Goal: Check status: Check status

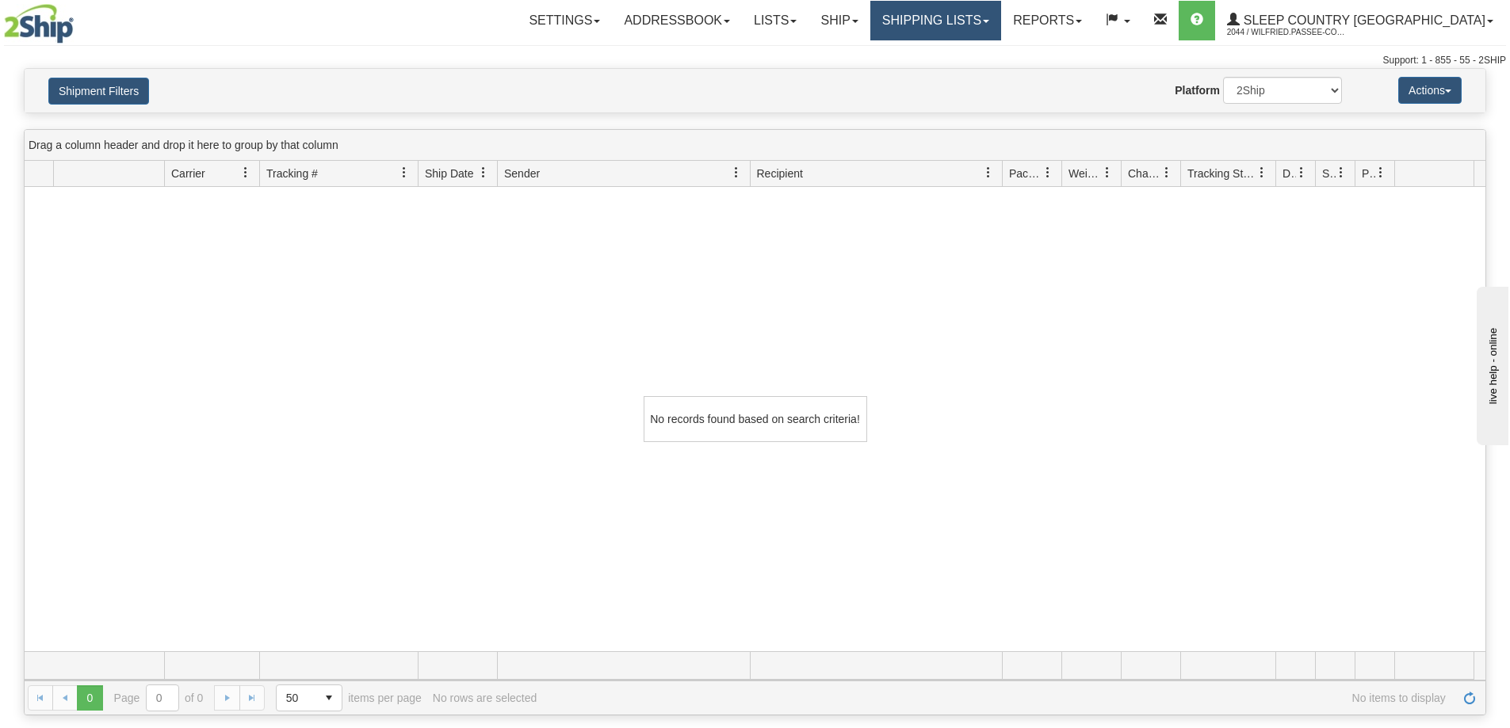
click at [961, 18] on link "Shipping lists" at bounding box center [935, 21] width 131 height 40
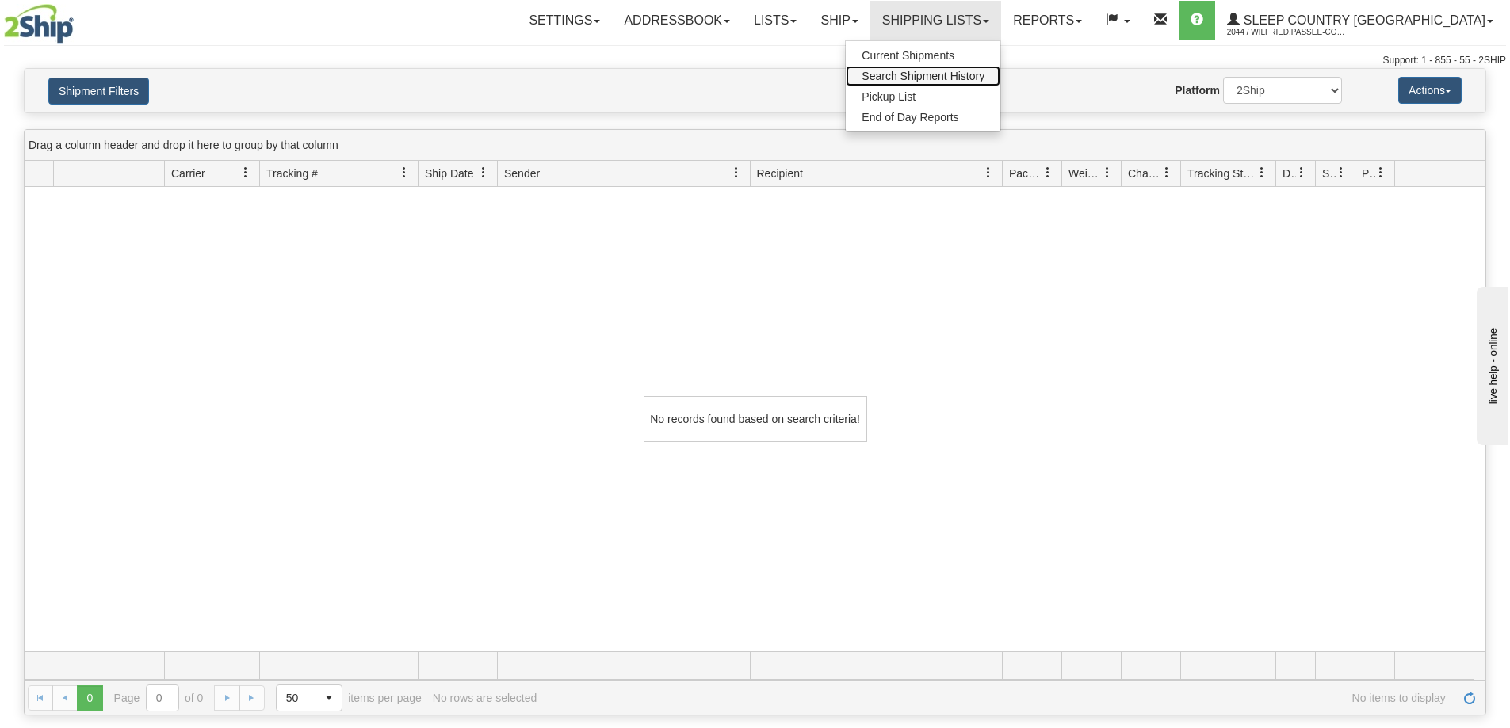
click at [974, 76] on span "Search Shipment History" at bounding box center [922, 76] width 123 height 13
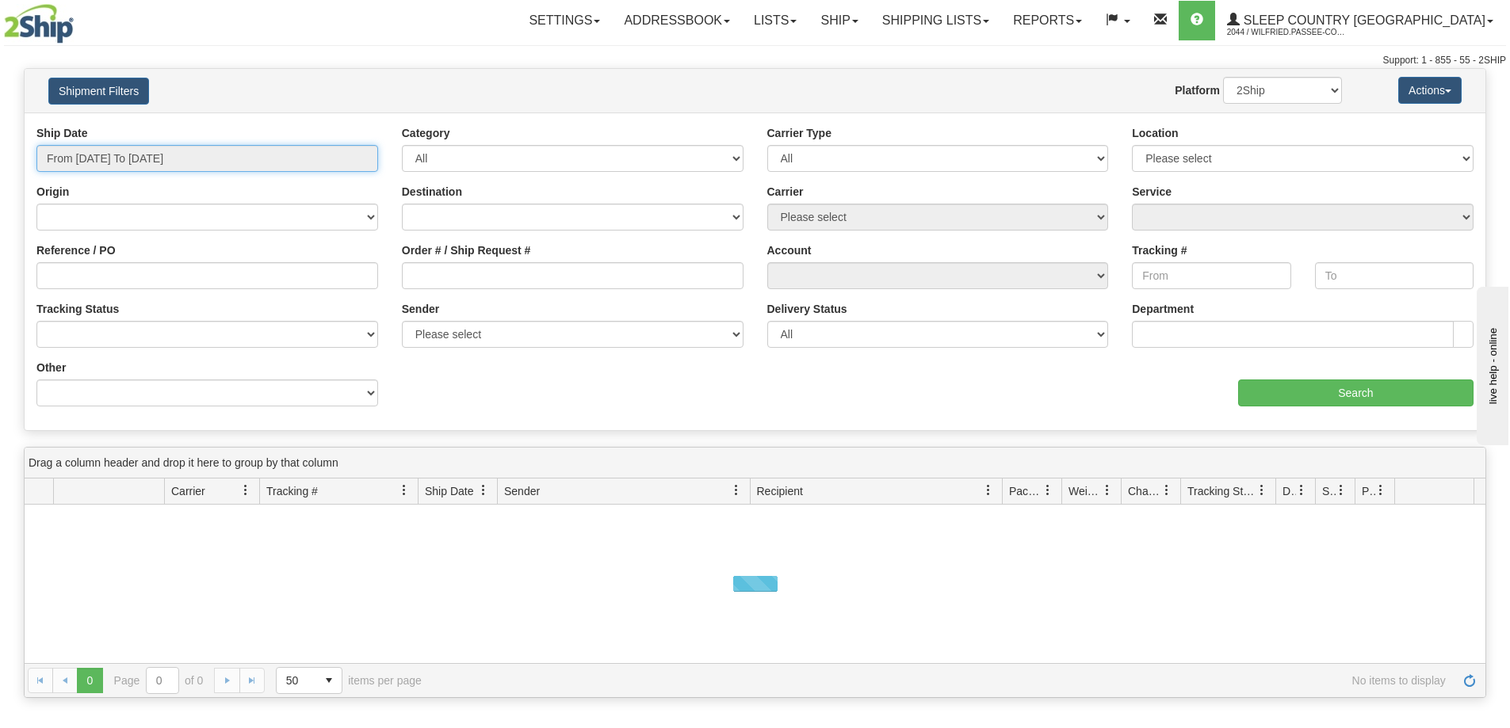
click at [179, 152] on input "From [DATE] To [DATE]" at bounding box center [207, 158] width 342 height 27
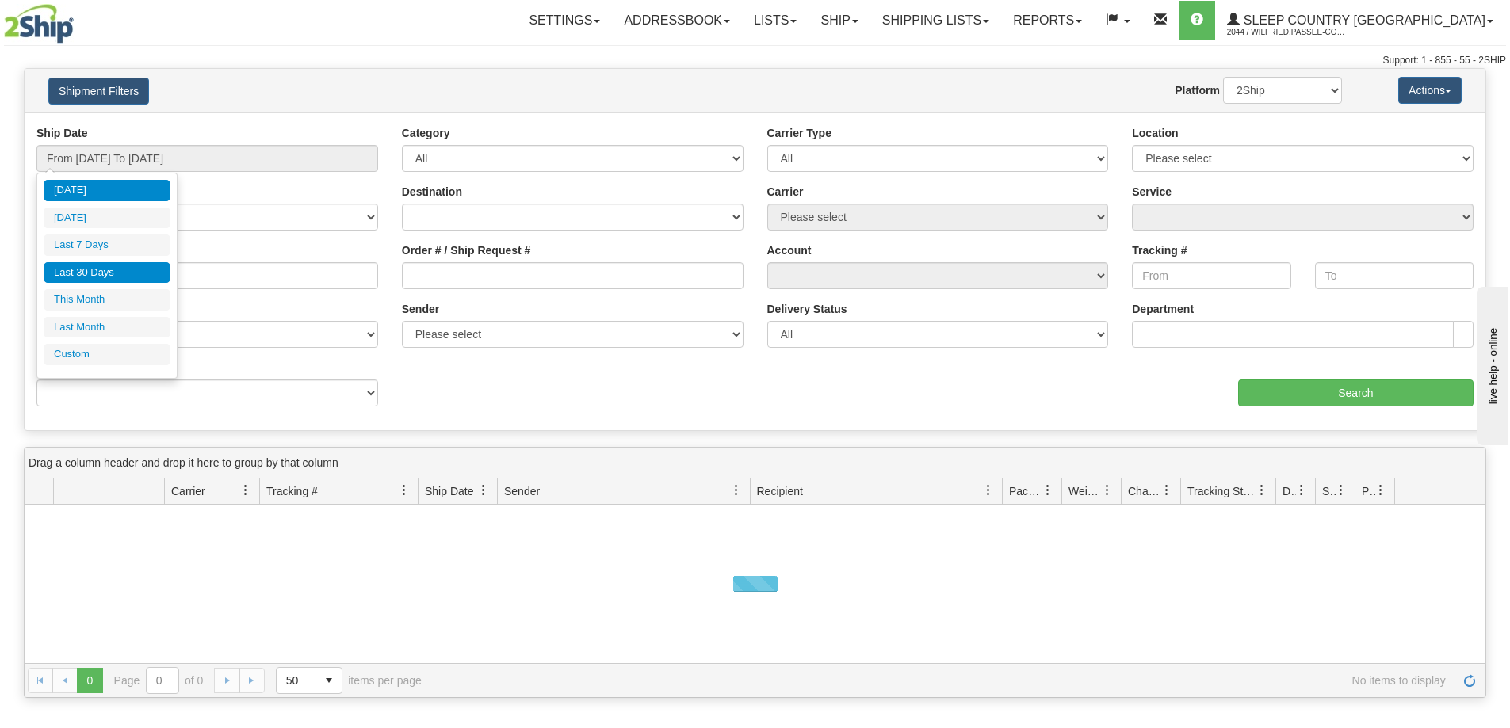
click at [111, 269] on li "Last 30 Days" at bounding box center [107, 272] width 127 height 21
type input "From [DATE] To [DATE]"
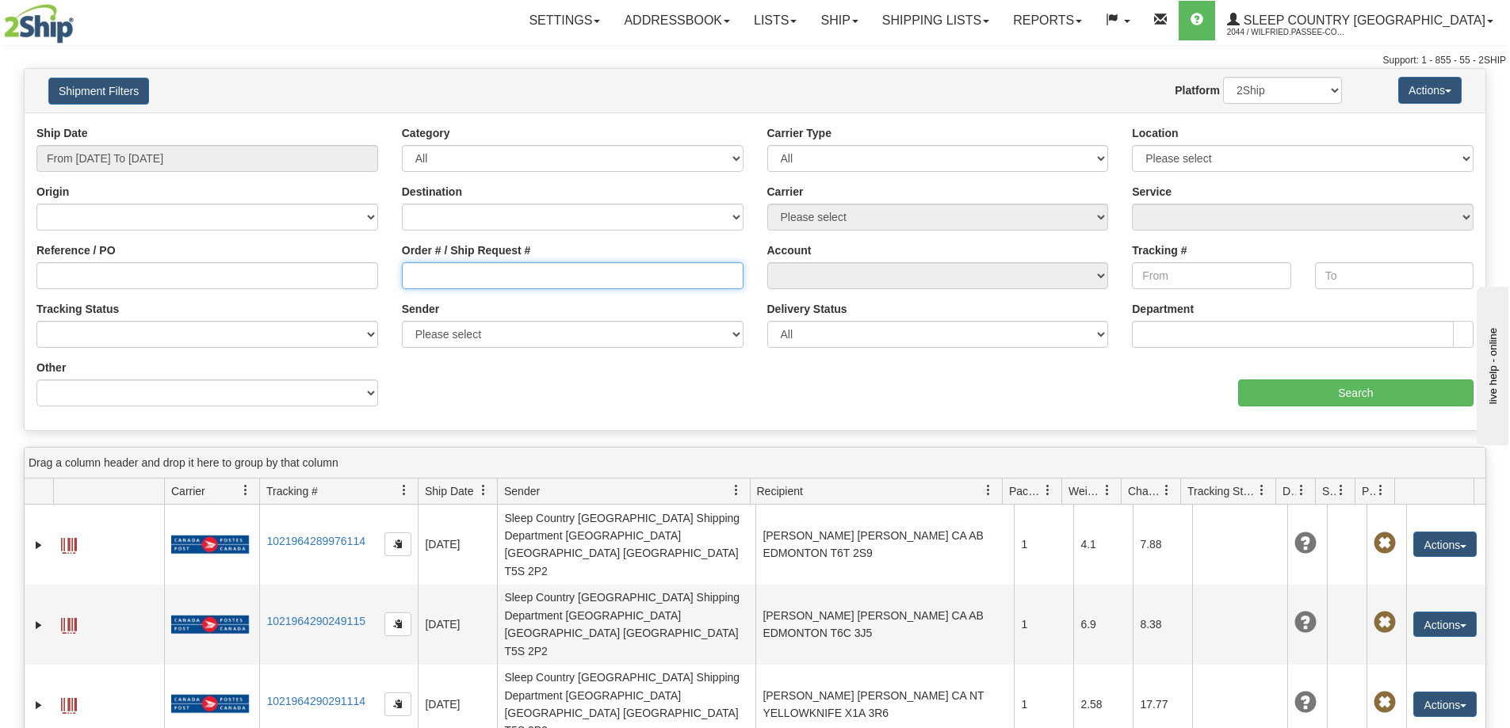
click at [462, 281] on input "Order # / Ship Request #" at bounding box center [573, 275] width 342 height 27
paste input "36I063705"
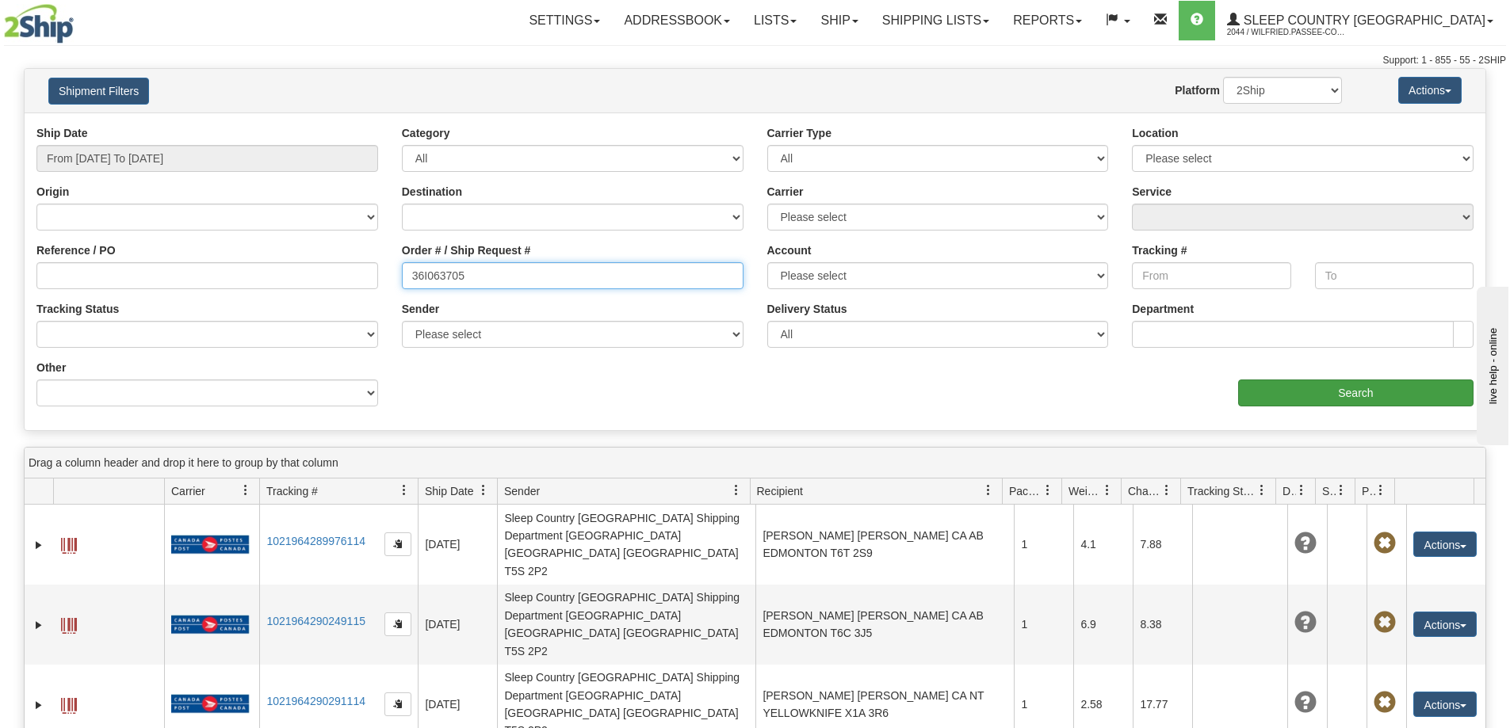
type input "36I063705"
click at [1317, 387] on input "Search" at bounding box center [1355, 393] width 235 height 27
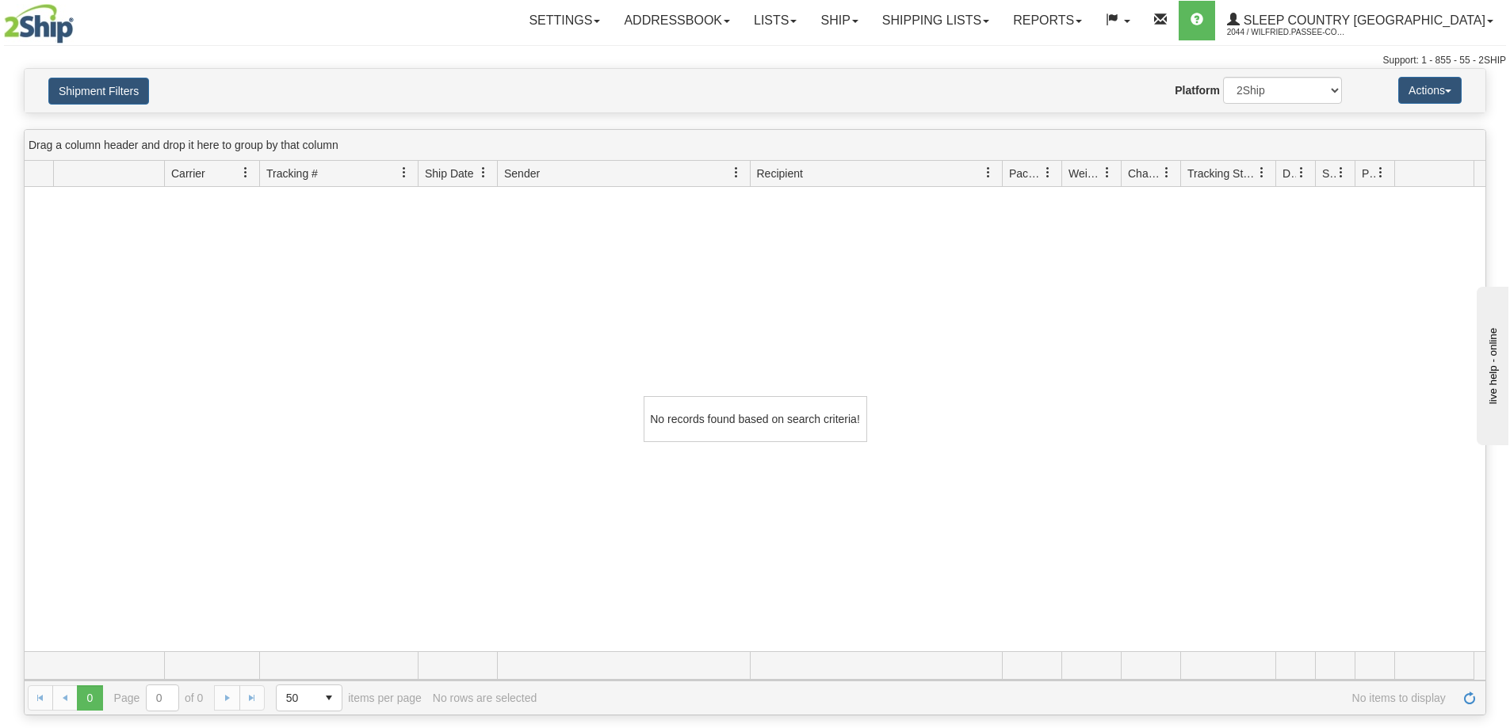
click at [552, 255] on div "No records found based on search criteria!" at bounding box center [755, 419] width 1461 height 464
drag, startPoint x: 990, startPoint y: 21, endPoint x: 1010, endPoint y: 74, distance: 55.9
click at [990, 22] on link "Shipping lists" at bounding box center [935, 21] width 131 height 40
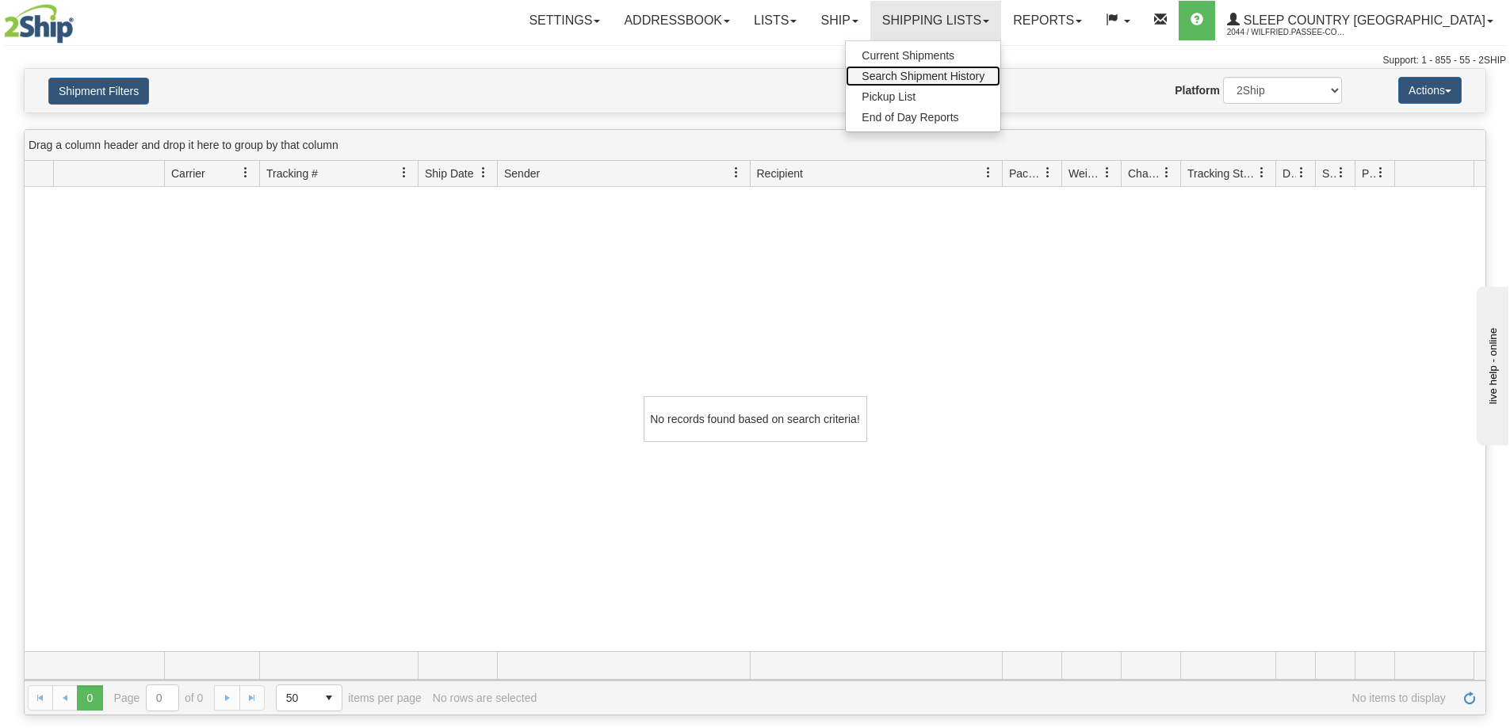
click at [984, 75] on span "Search Shipment History" at bounding box center [922, 76] width 123 height 13
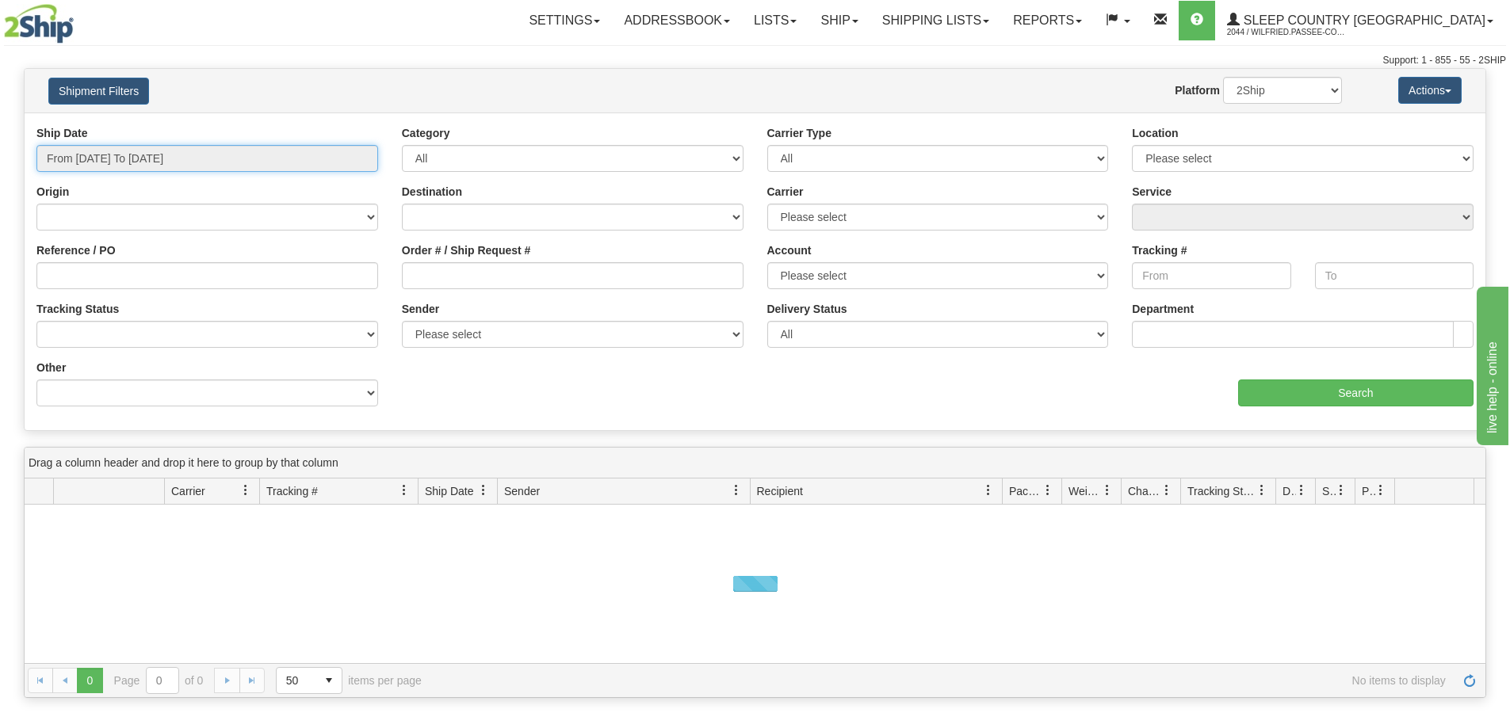
click at [168, 153] on input "From [DATE] To [DATE]" at bounding box center [207, 158] width 342 height 27
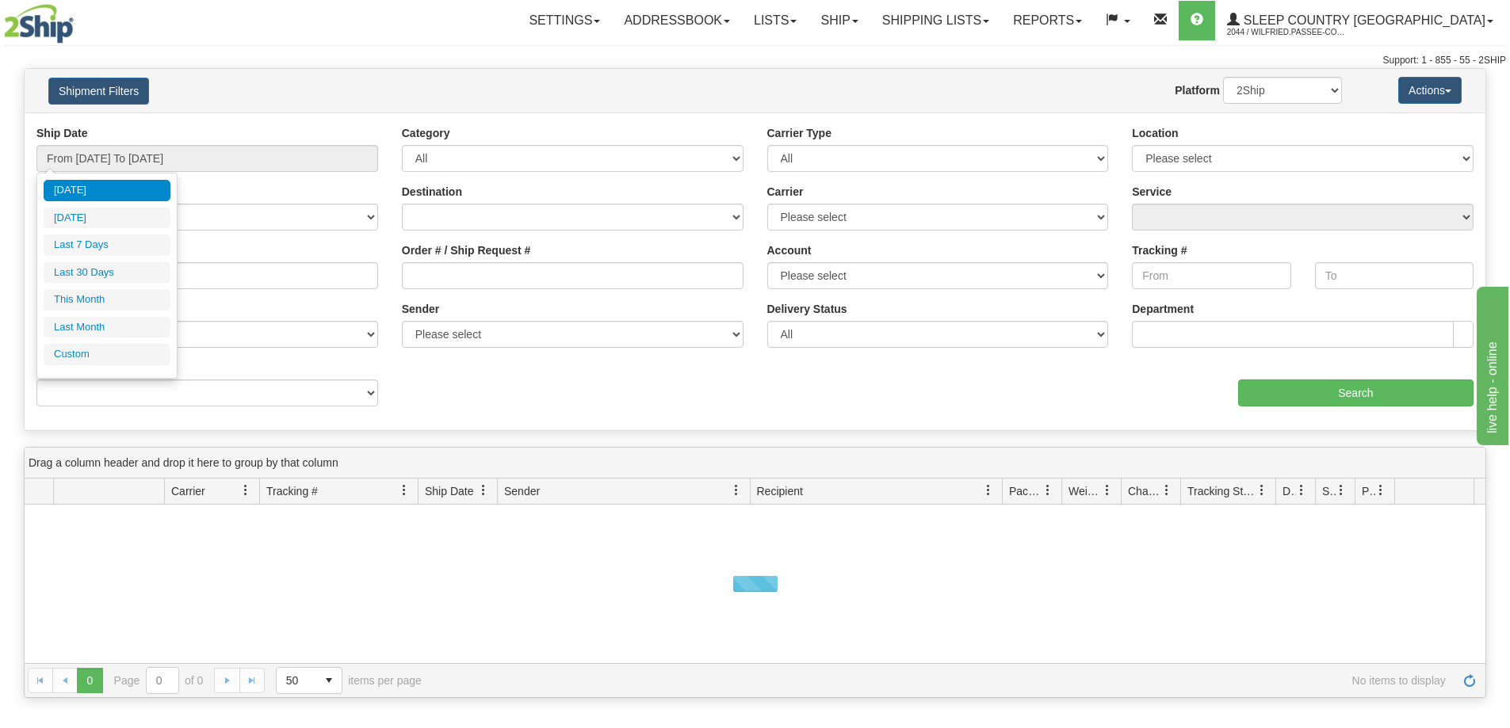
click at [150, 273] on li "Last 30 Days" at bounding box center [107, 272] width 127 height 21
type input "From [DATE] To [DATE]"
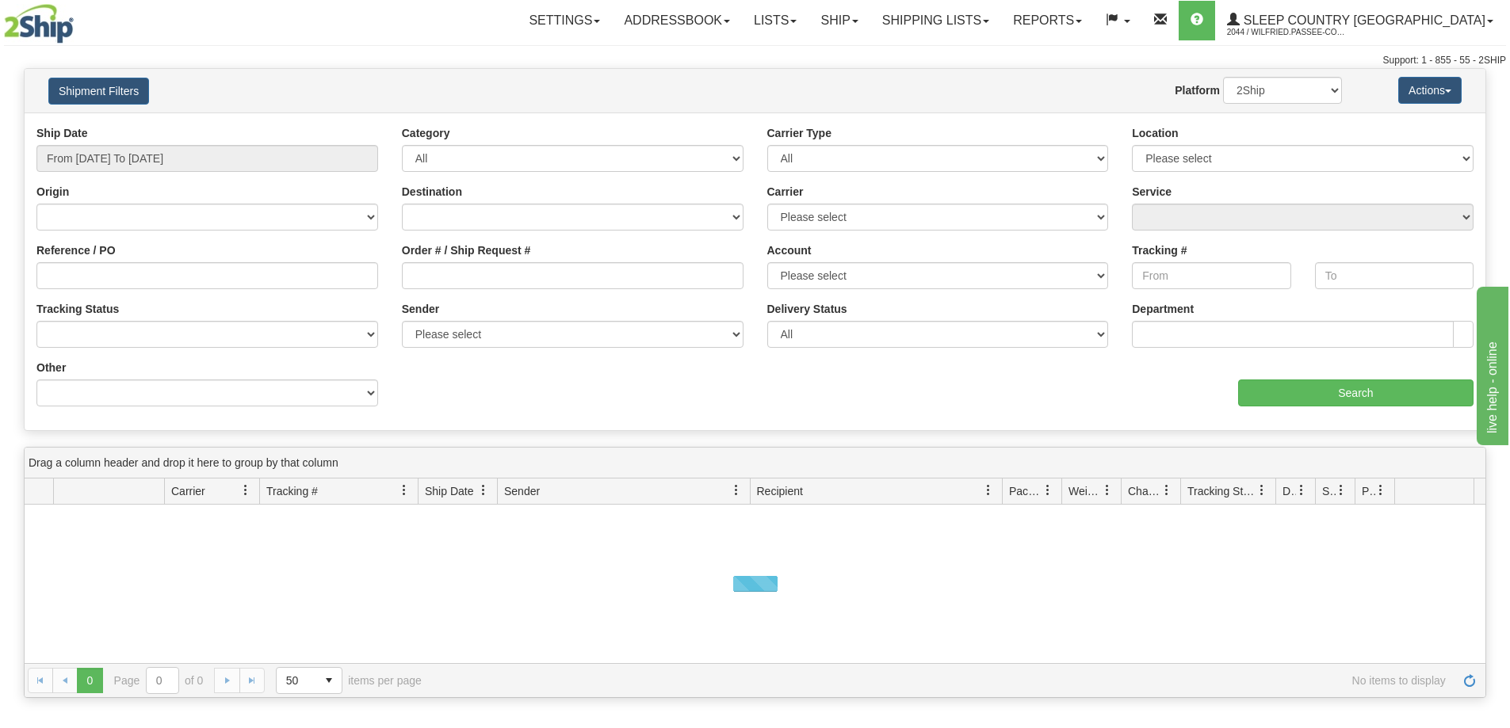
click at [494, 261] on div "Order # / Ship Request #" at bounding box center [573, 266] width 342 height 47
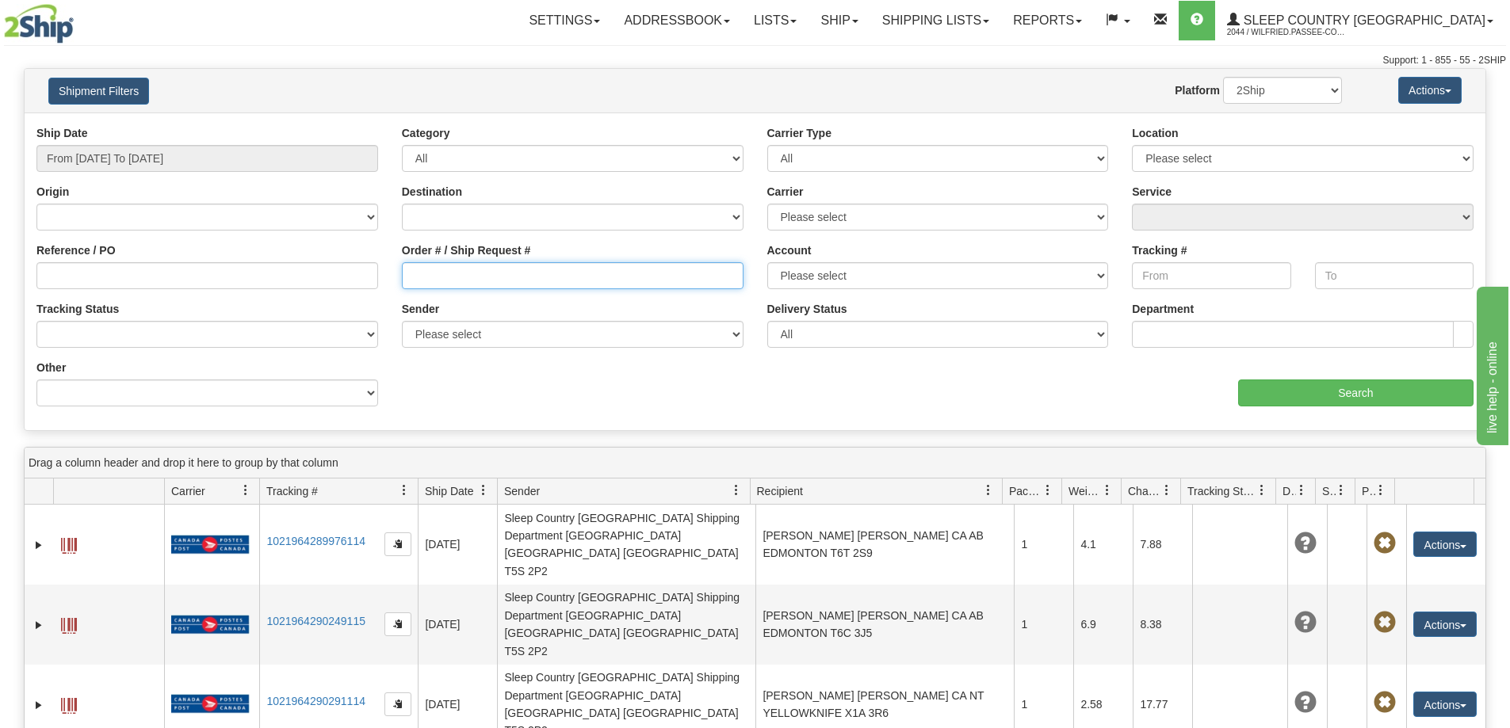
click at [492, 279] on input "Order # / Ship Request #" at bounding box center [573, 275] width 342 height 27
paste input "9000I041682"
type input "9000I041682"
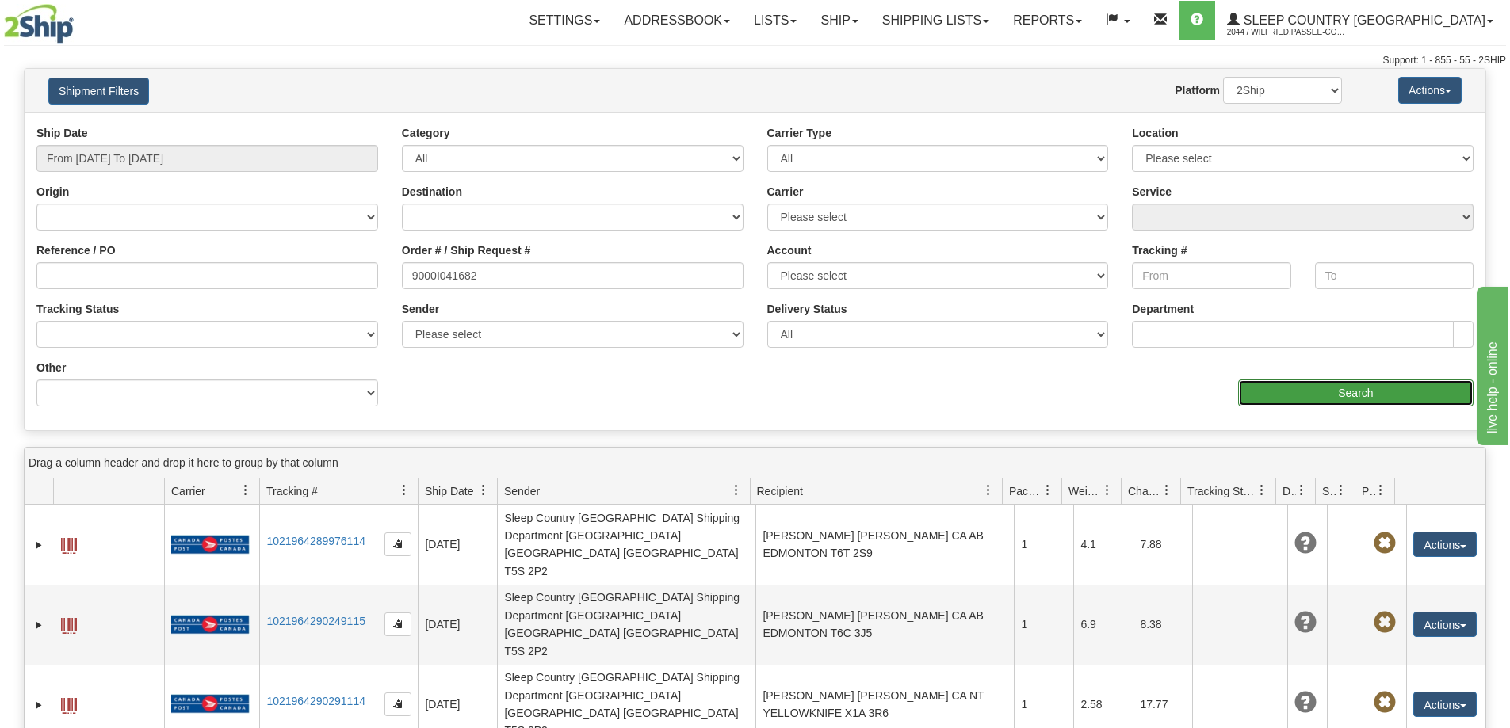
click at [1320, 390] on input "Search" at bounding box center [1355, 393] width 235 height 27
